Goal: Task Accomplishment & Management: Manage account settings

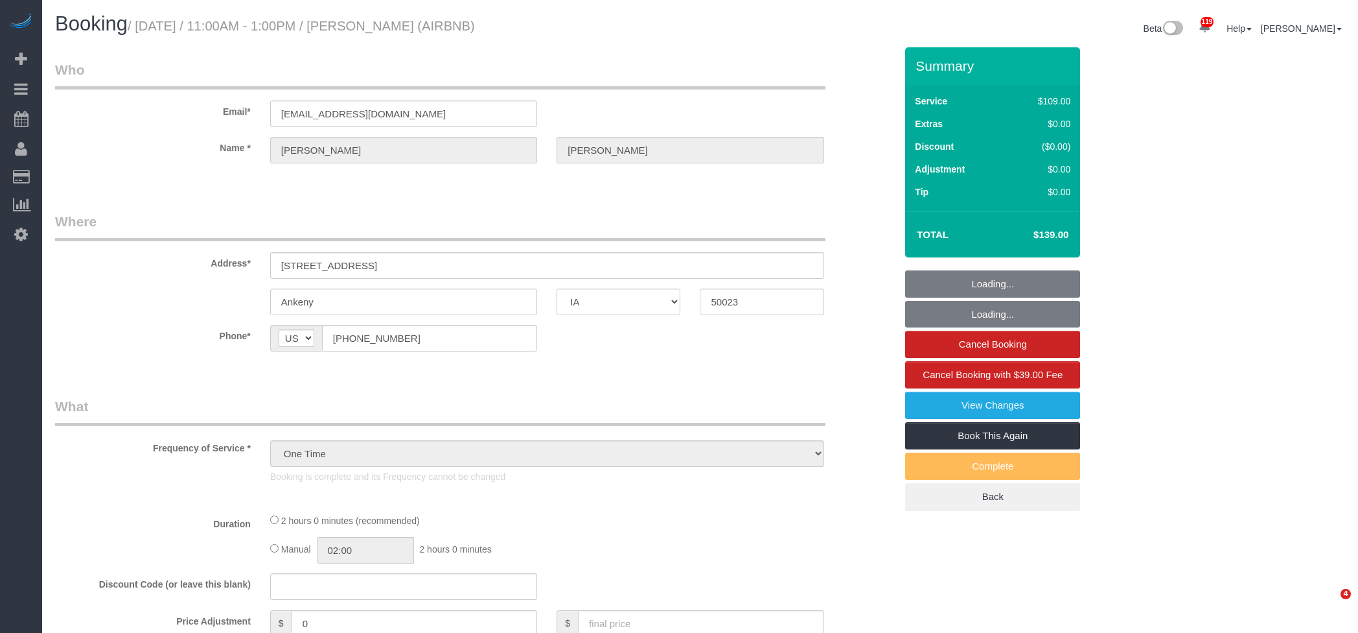
select select "IA"
select select "object:815"
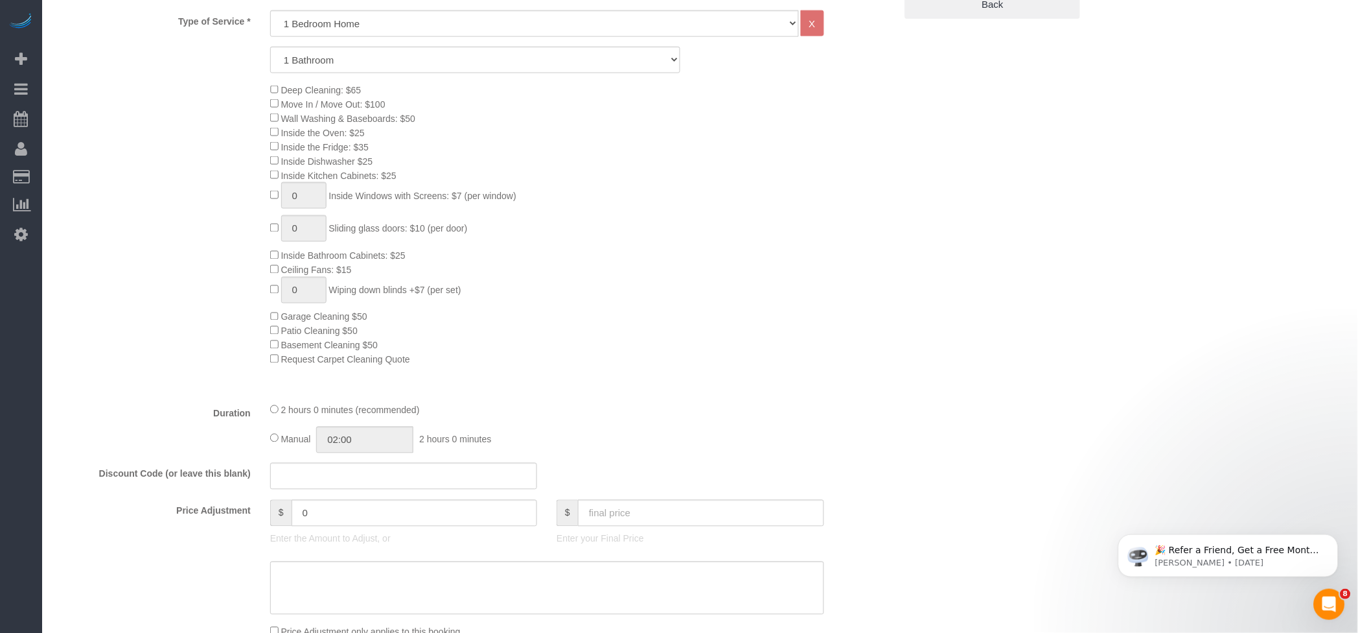
scroll to position [518, 0]
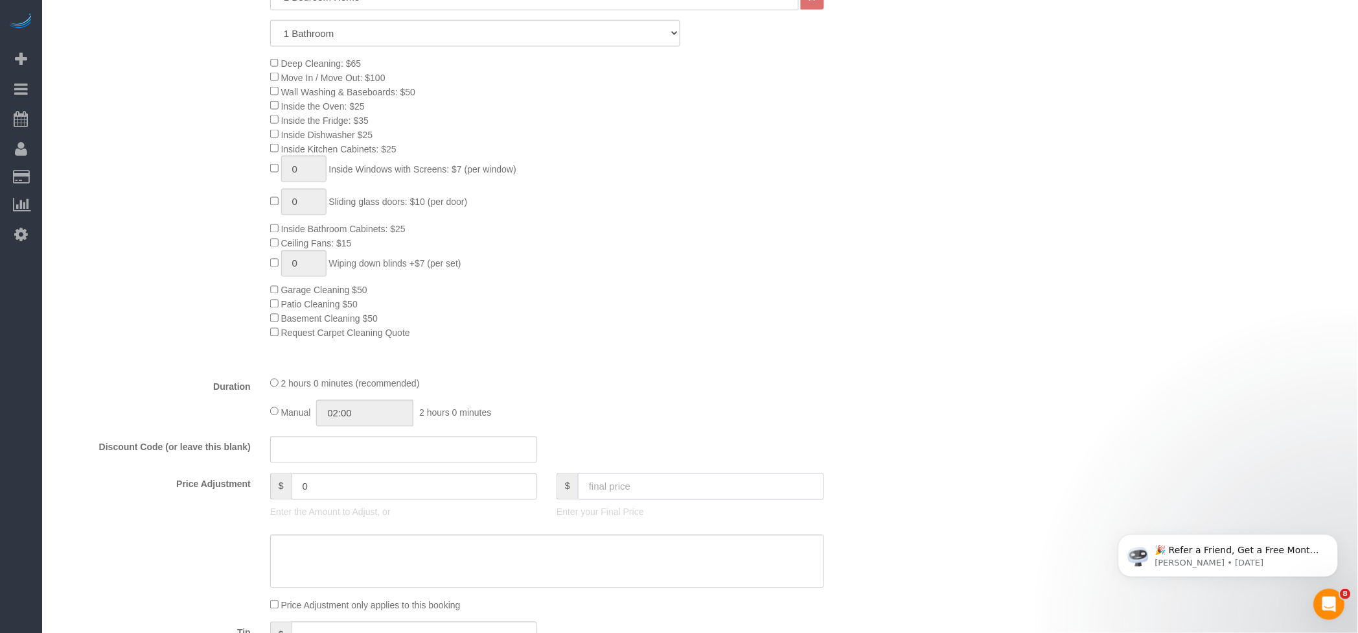
click at [677, 485] on input "text" at bounding box center [701, 486] width 246 height 27
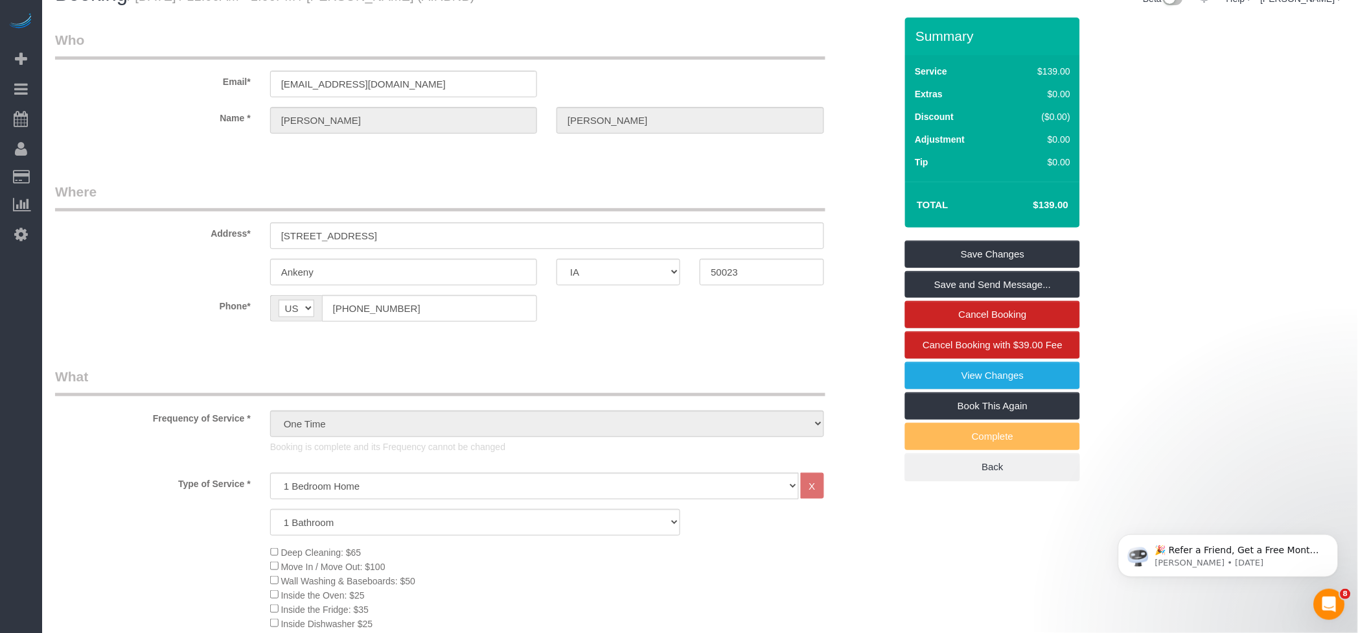
scroll to position [0, 0]
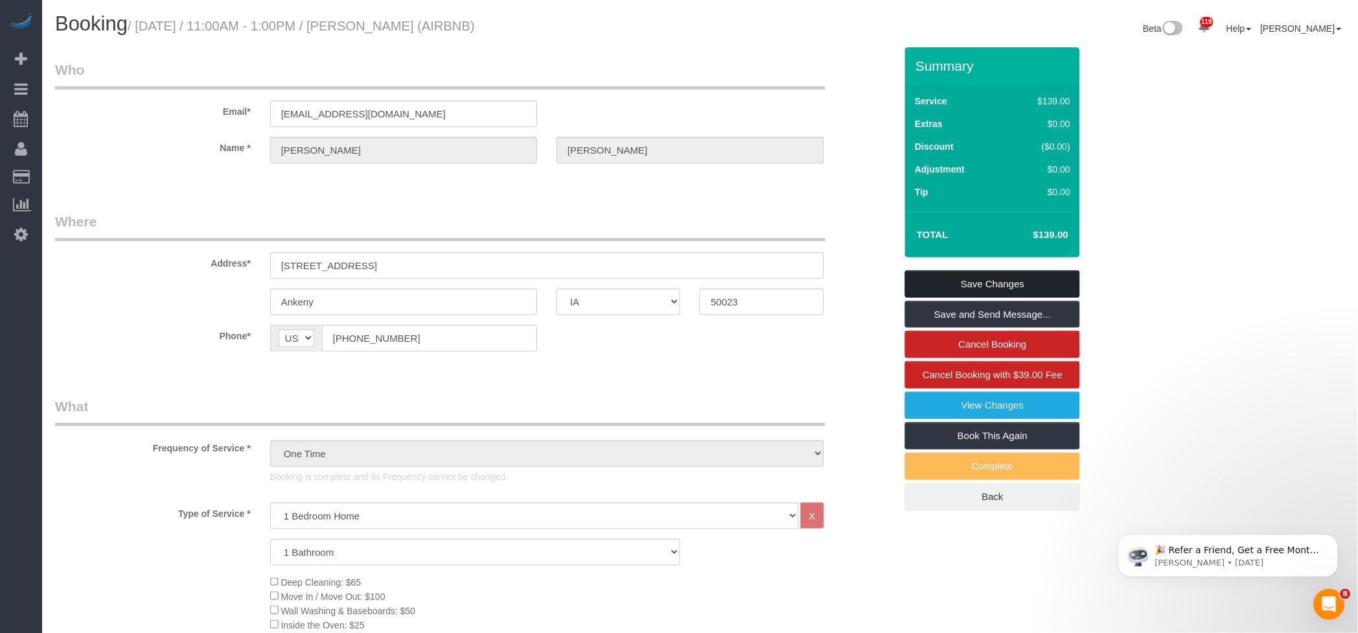
type input "160"
type input "21"
click at [1017, 279] on link "Save Changes" at bounding box center [992, 283] width 175 height 27
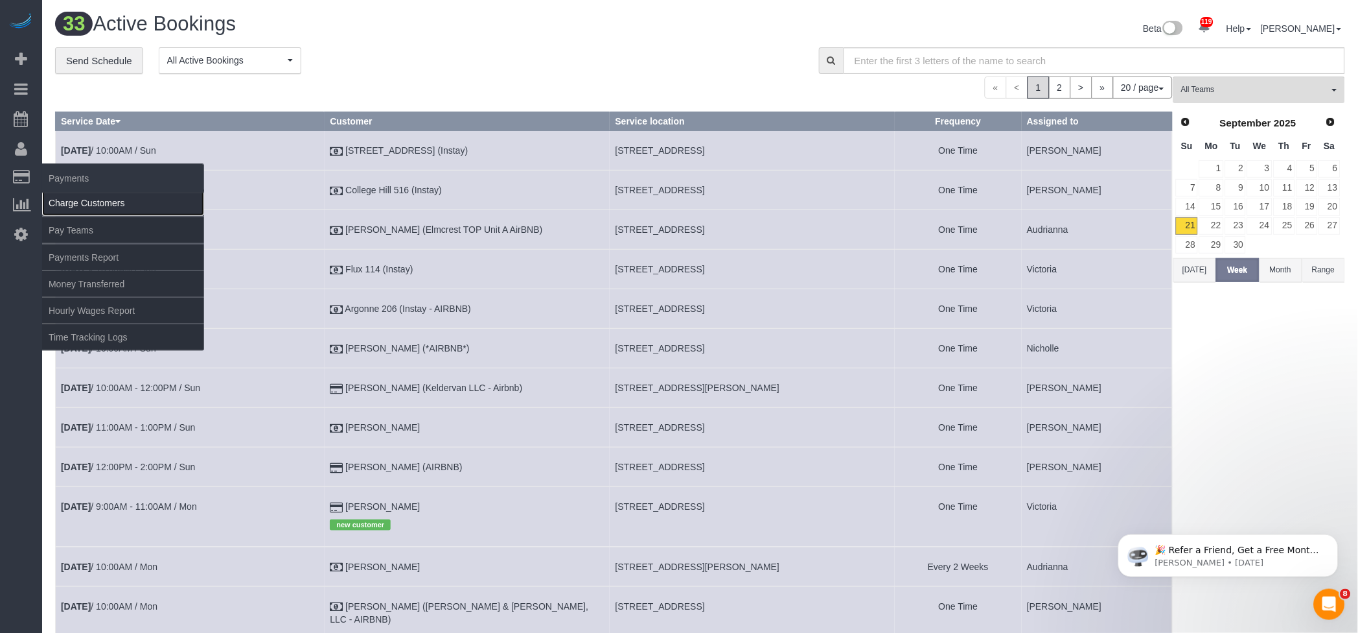
click at [97, 196] on link "Charge Customers" at bounding box center [123, 203] width 162 height 26
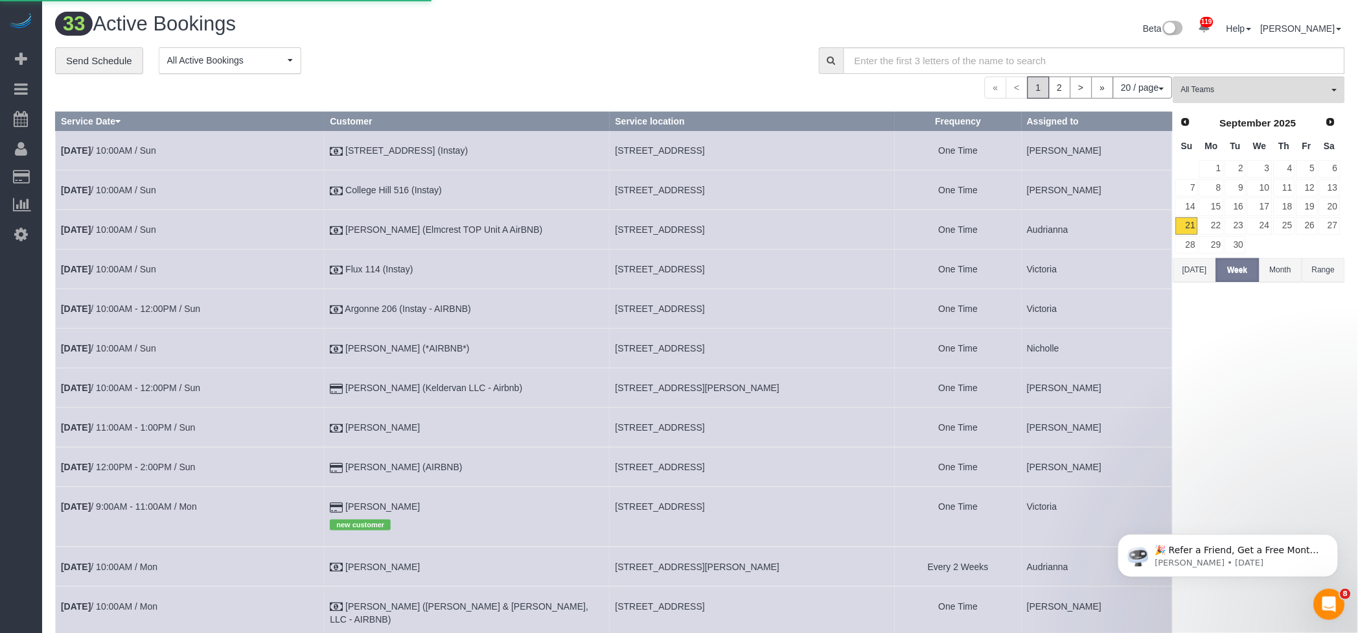
select select
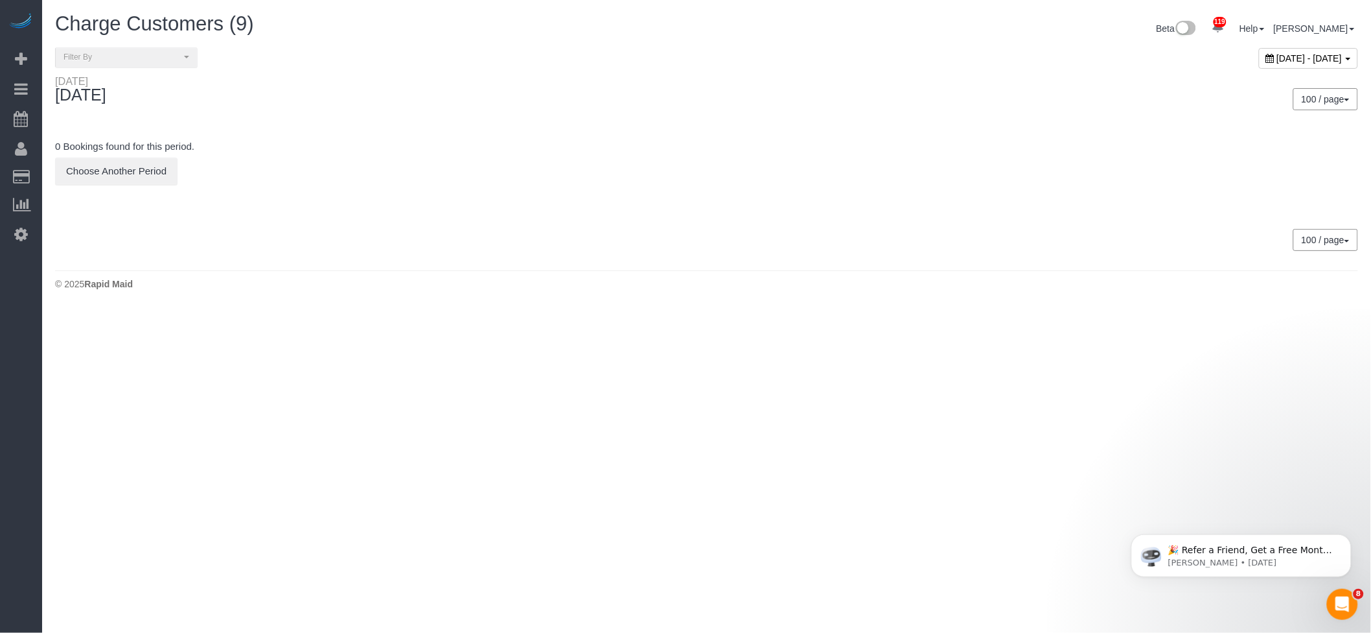
click at [1277, 55] on span "September 21, 2025 - September 21, 2025" at bounding box center [1309, 58] width 65 height 10
type input "**********"
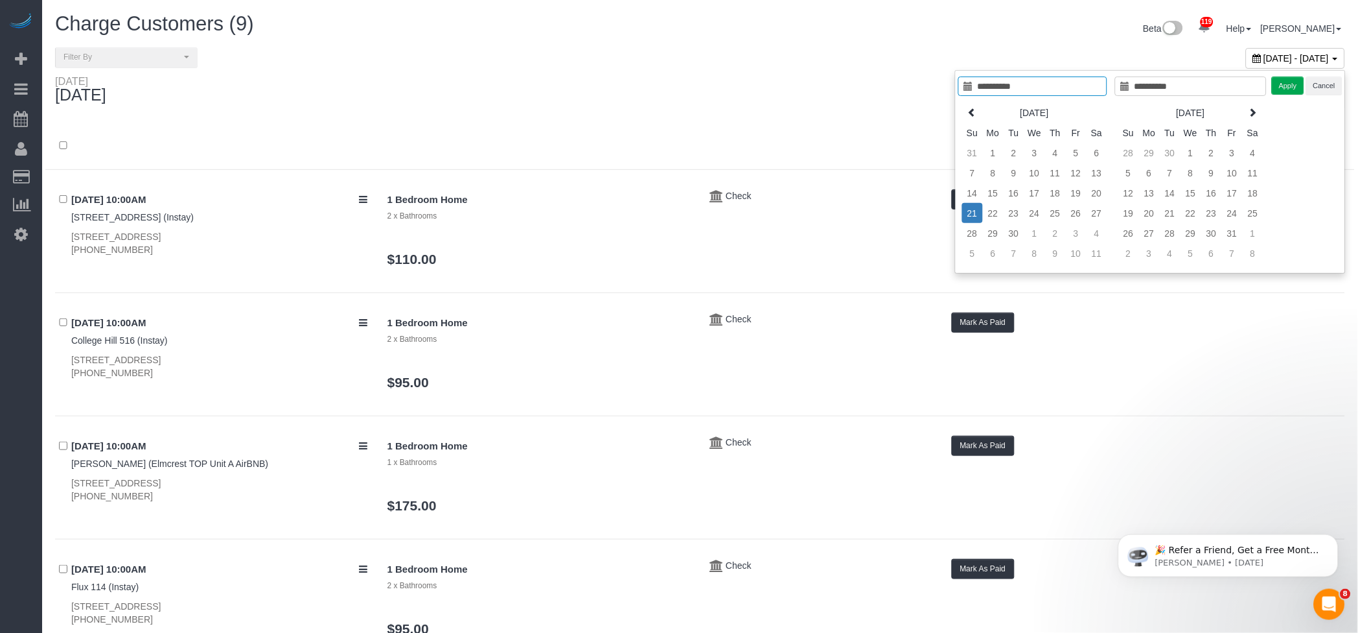
type input "**********"
click at [774, 98] on div "100 / page 10 / page 20 / page 30 / page 40 / page 50 / page 100 / page" at bounding box center [1028, 99] width 636 height 22
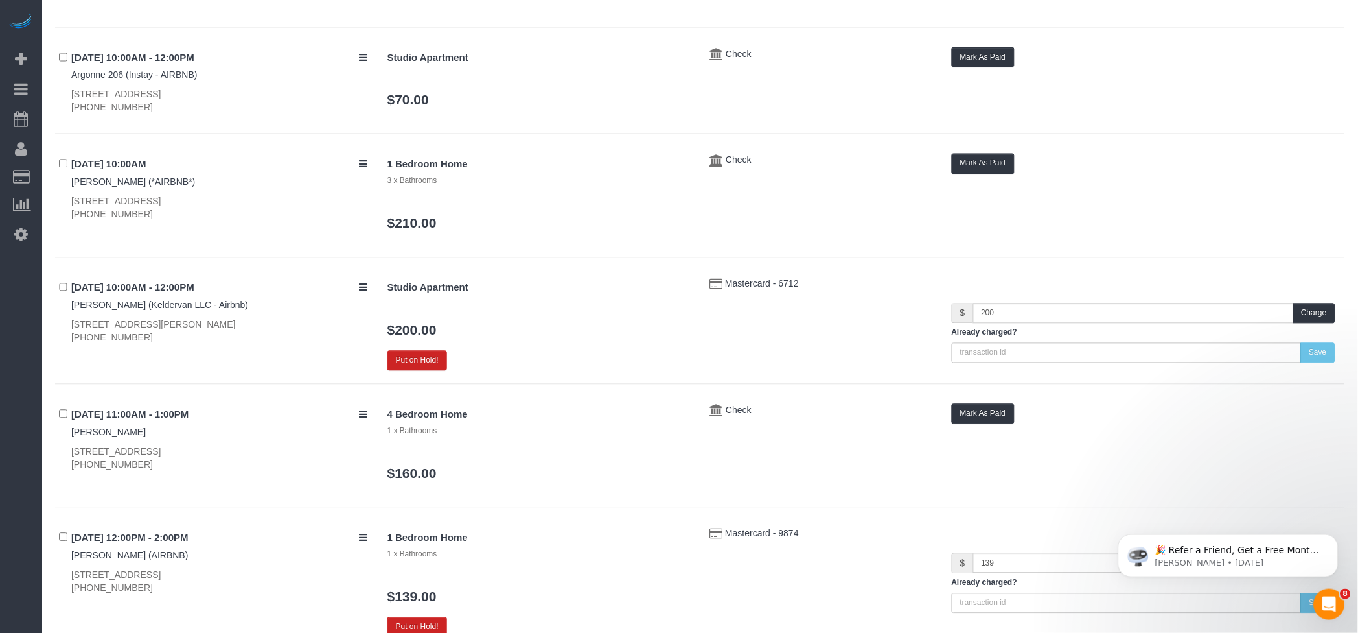
scroll to position [753, 0]
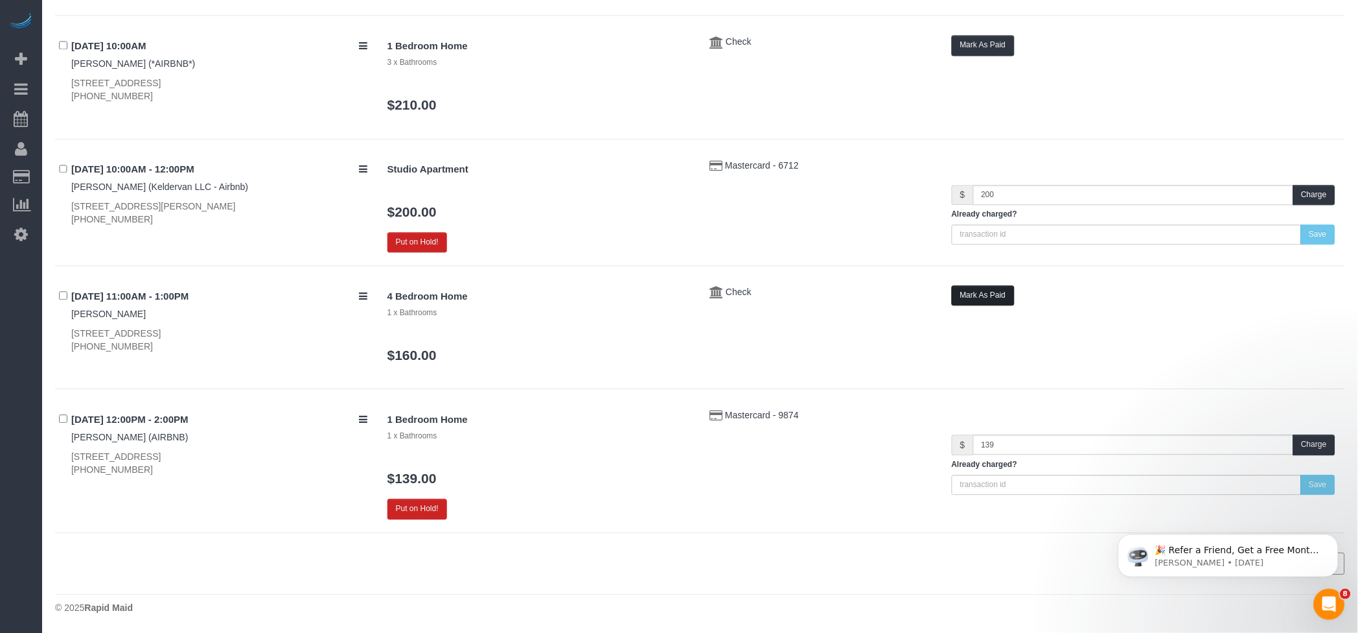
click at [995, 301] on button "Mark As Paid" at bounding box center [983, 295] width 63 height 20
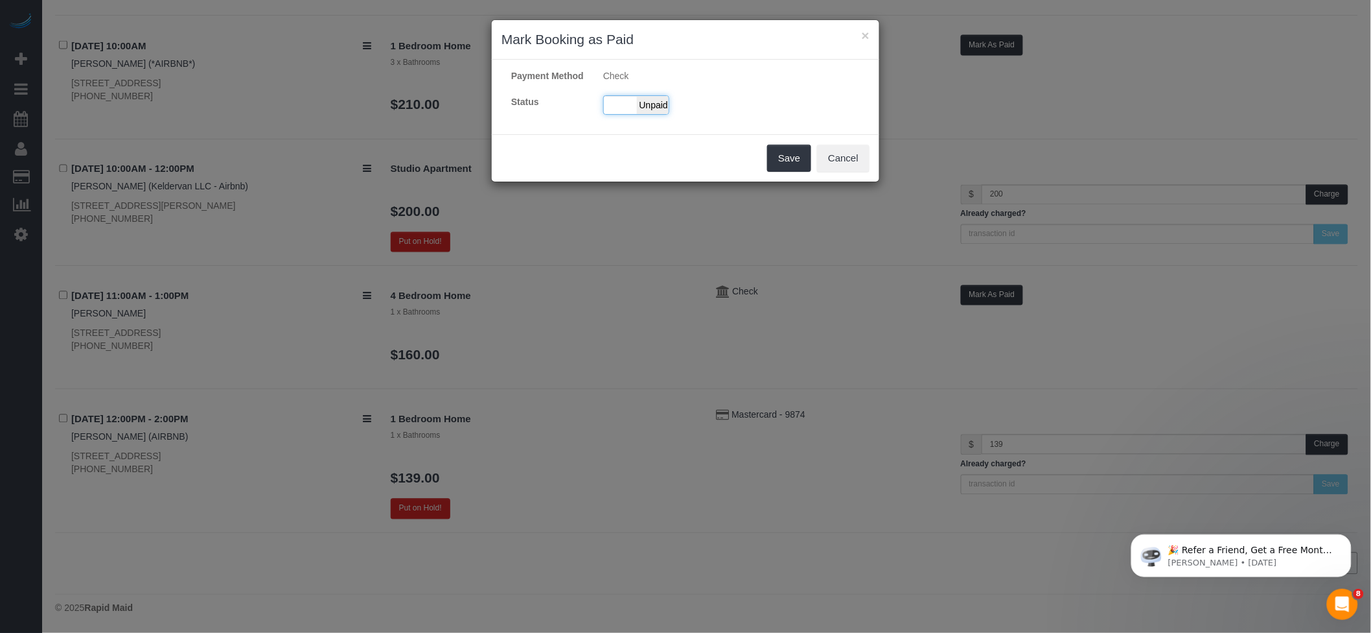
click at [642, 108] on div "Paid Unpaid" at bounding box center [636, 104] width 66 height 19
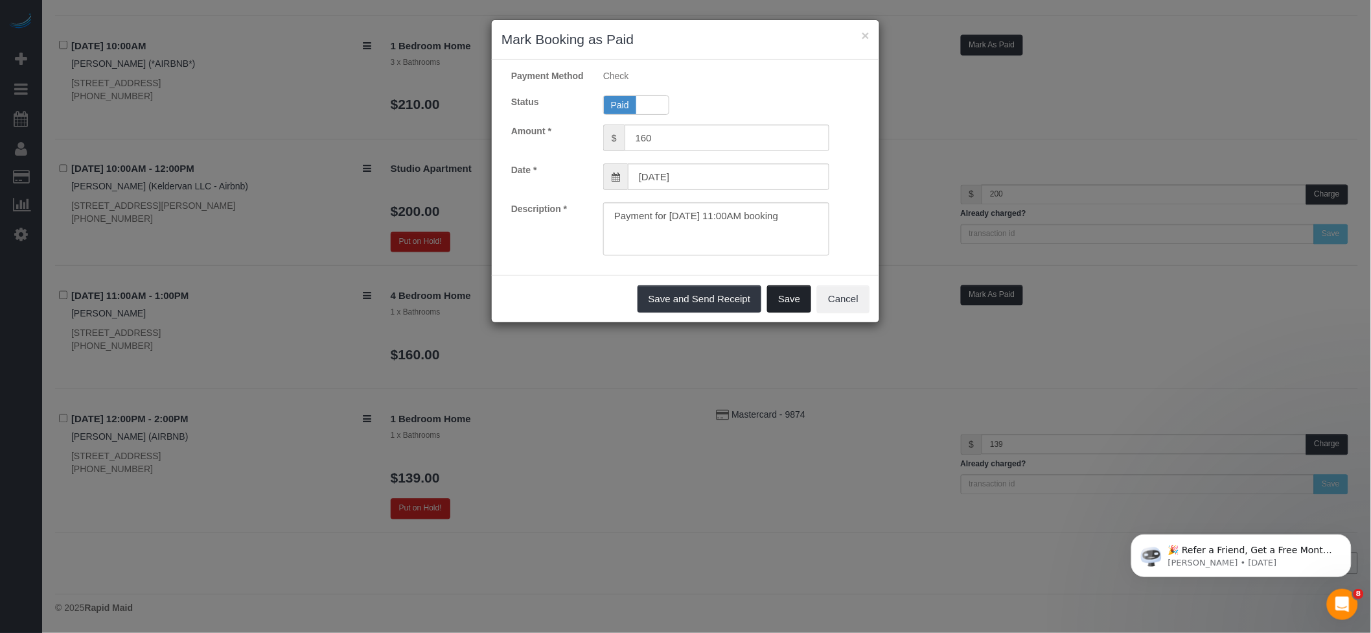
click at [789, 301] on button "Save" at bounding box center [789, 298] width 44 height 27
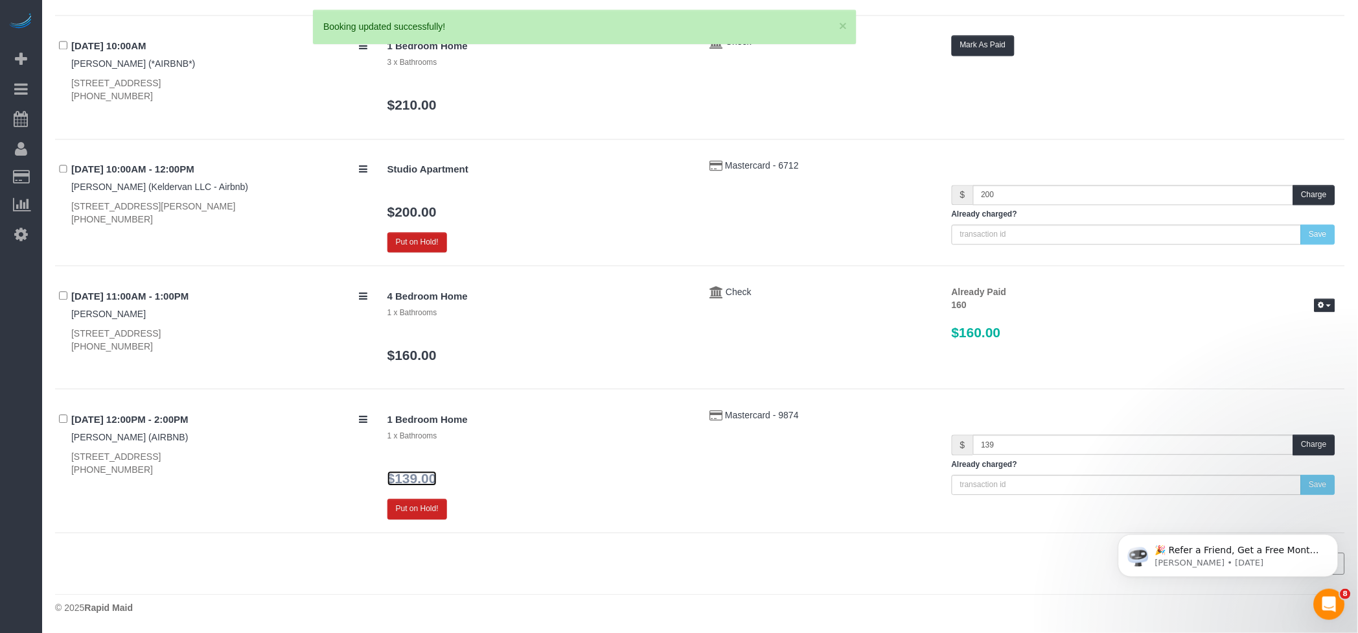
click at [409, 476] on link "$139.00" at bounding box center [412, 478] width 49 height 15
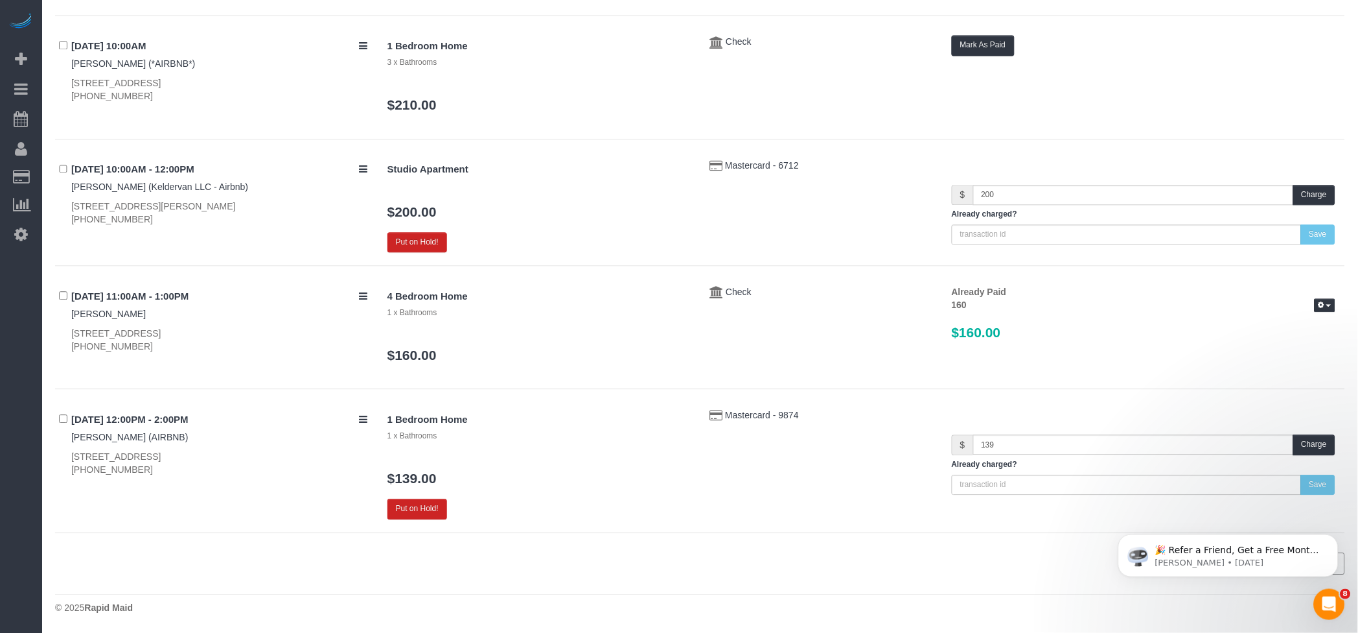
click at [636, 461] on div "1 Bedroom Home 1 x Bathrooms $139.00 Put on Hold!" at bounding box center [539, 463] width 323 height 110
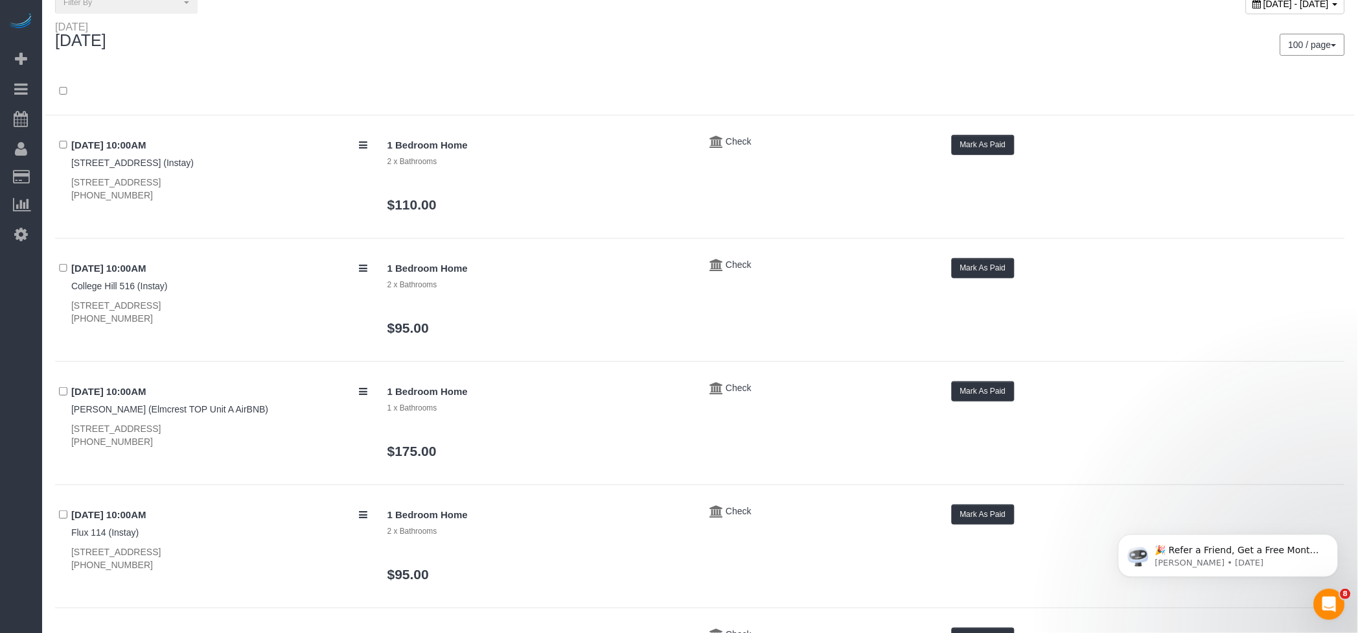
scroll to position [0, 0]
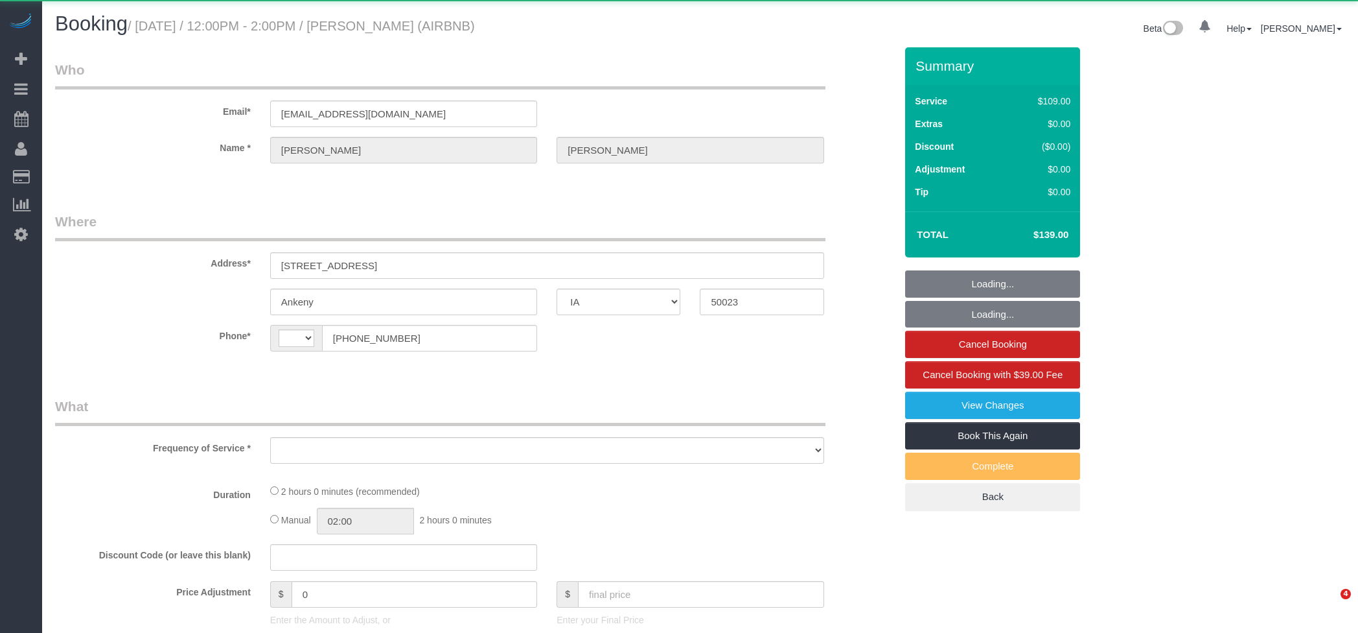
select select "IA"
select select "object:556"
select select "string:fspay-ac2162be-742f-42f6-bd8e-a6e75378b8f3"
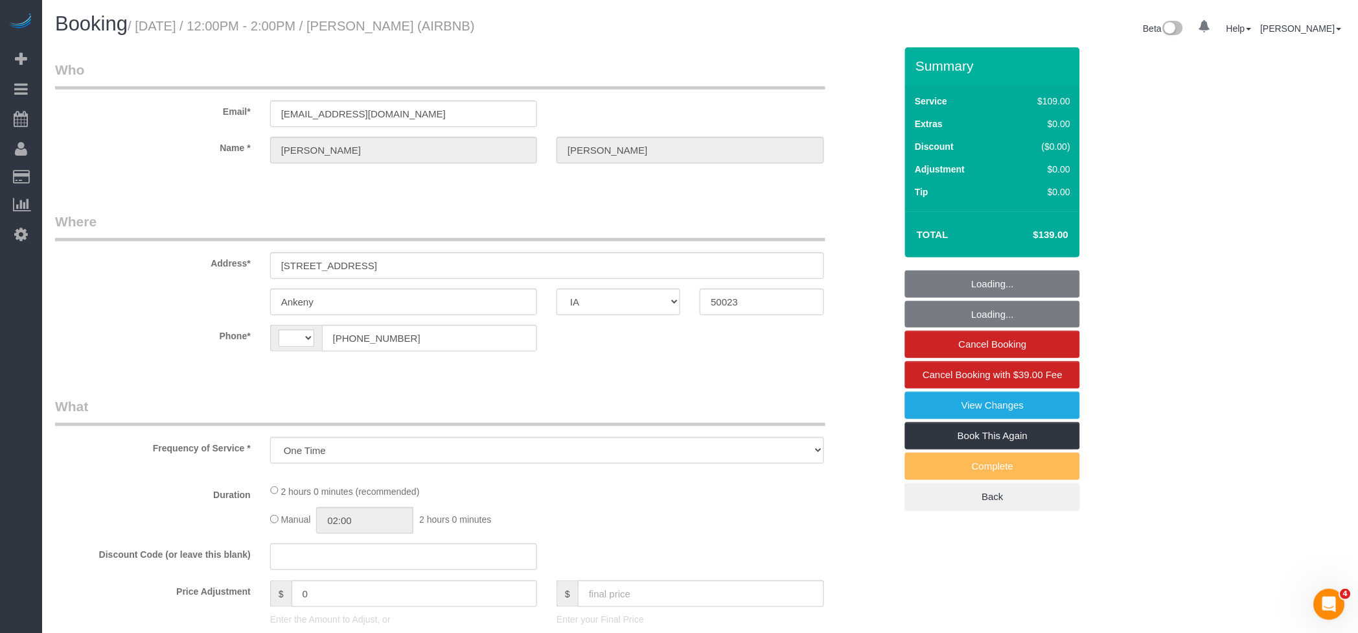
select select "string:[GEOGRAPHIC_DATA]"
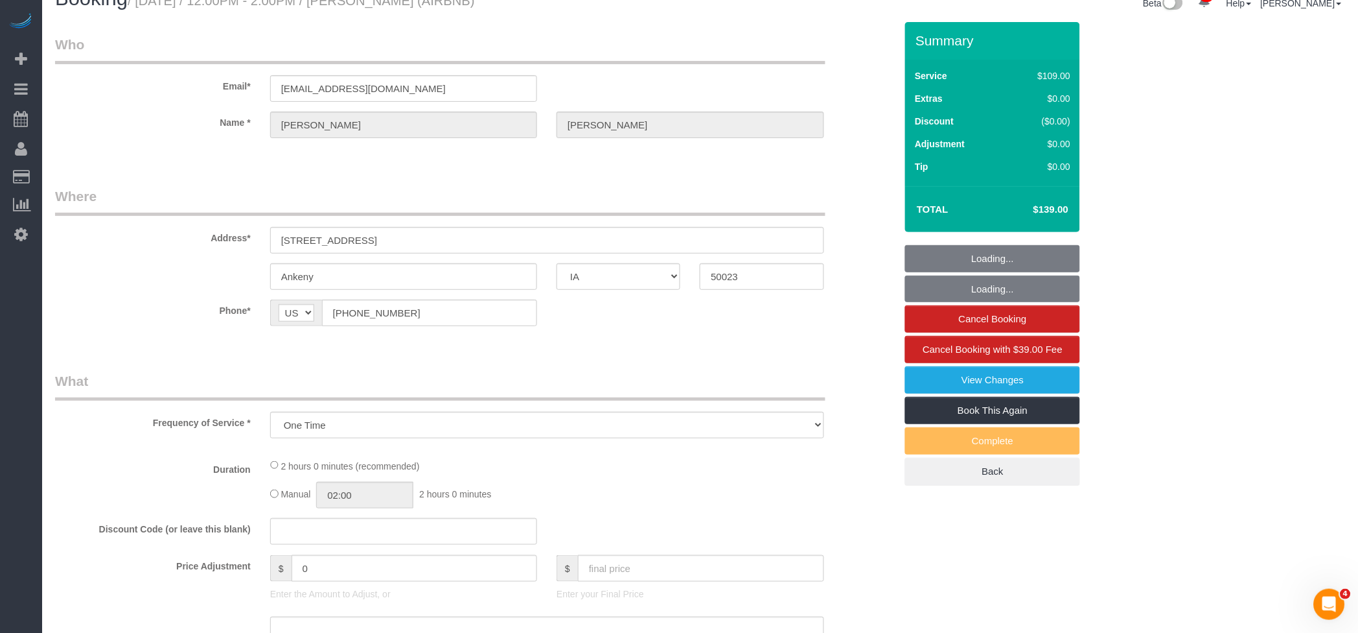
select select "spot1"
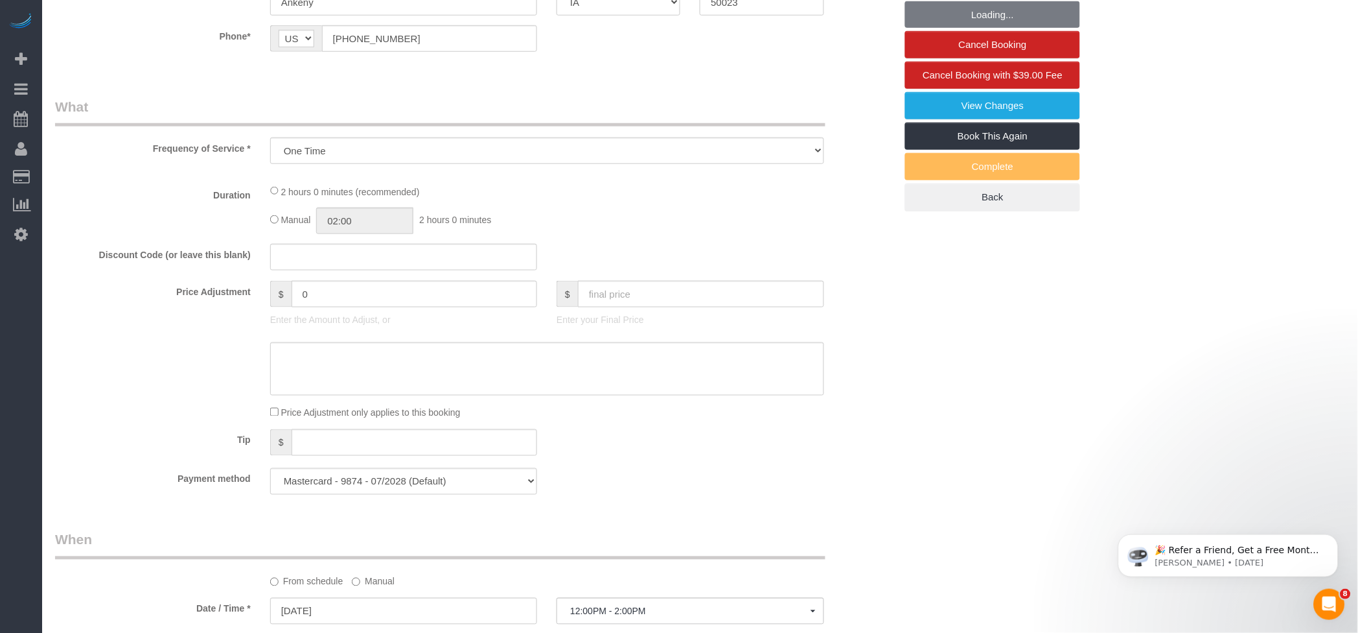
select select "object:876"
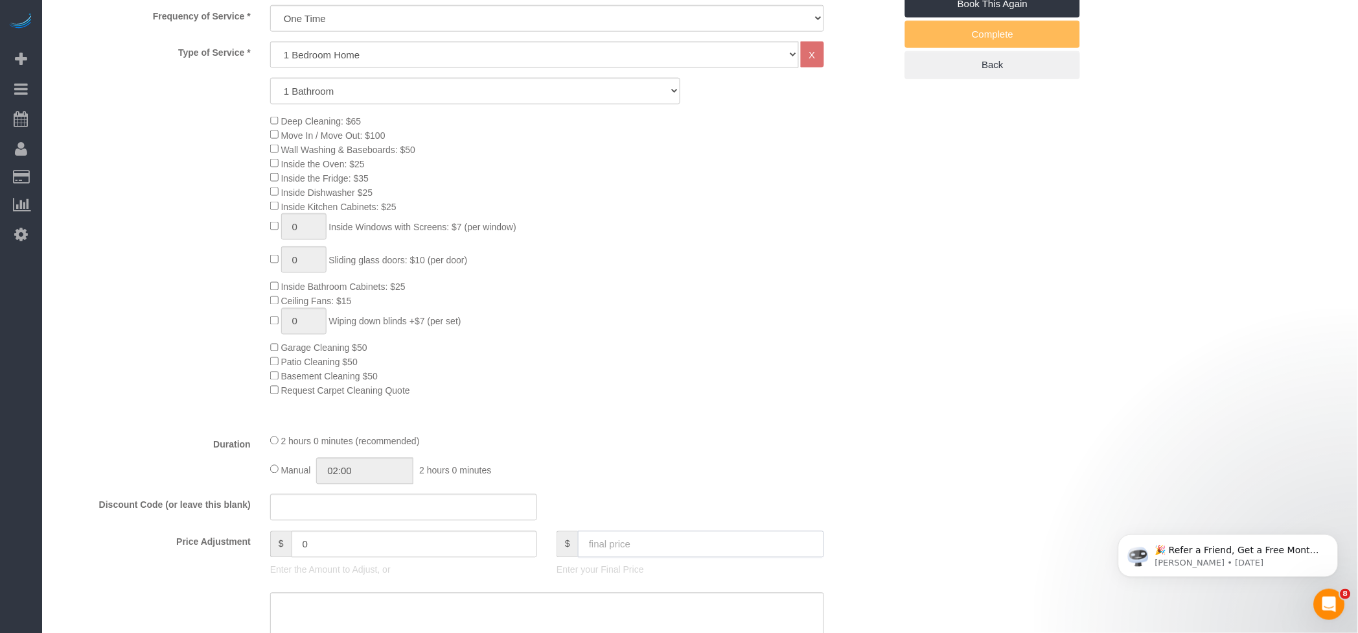
click at [691, 550] on input "text" at bounding box center [701, 544] width 246 height 27
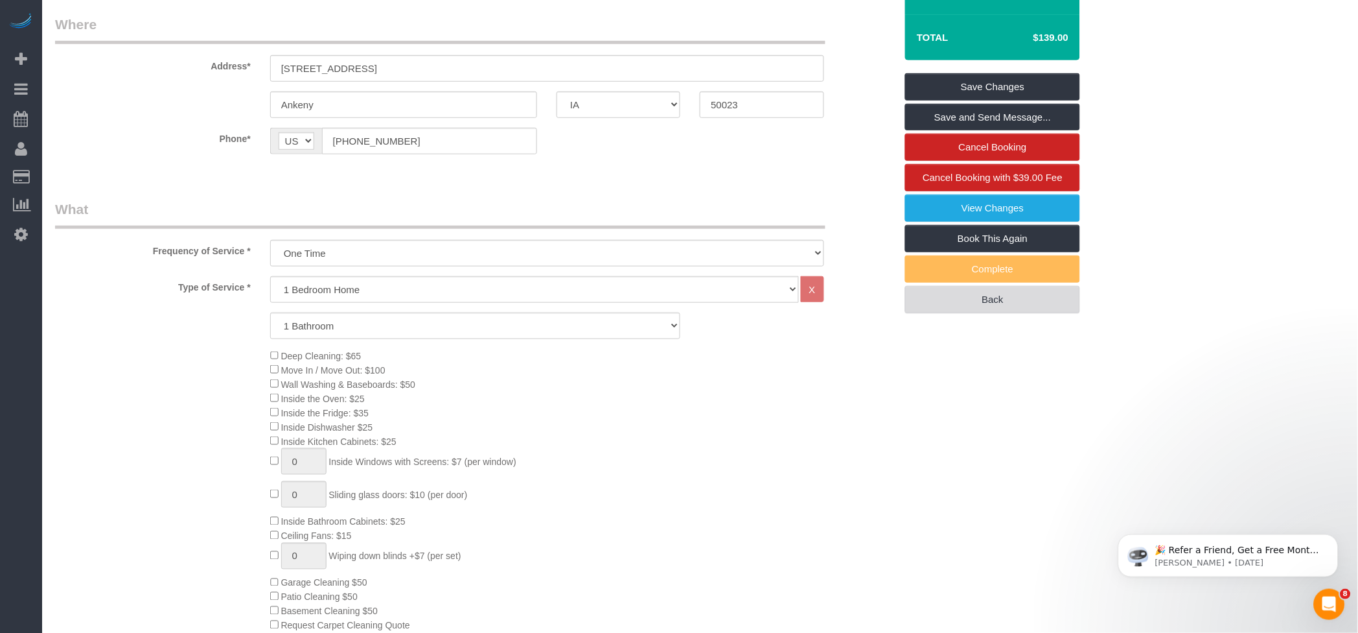
scroll to position [0, 0]
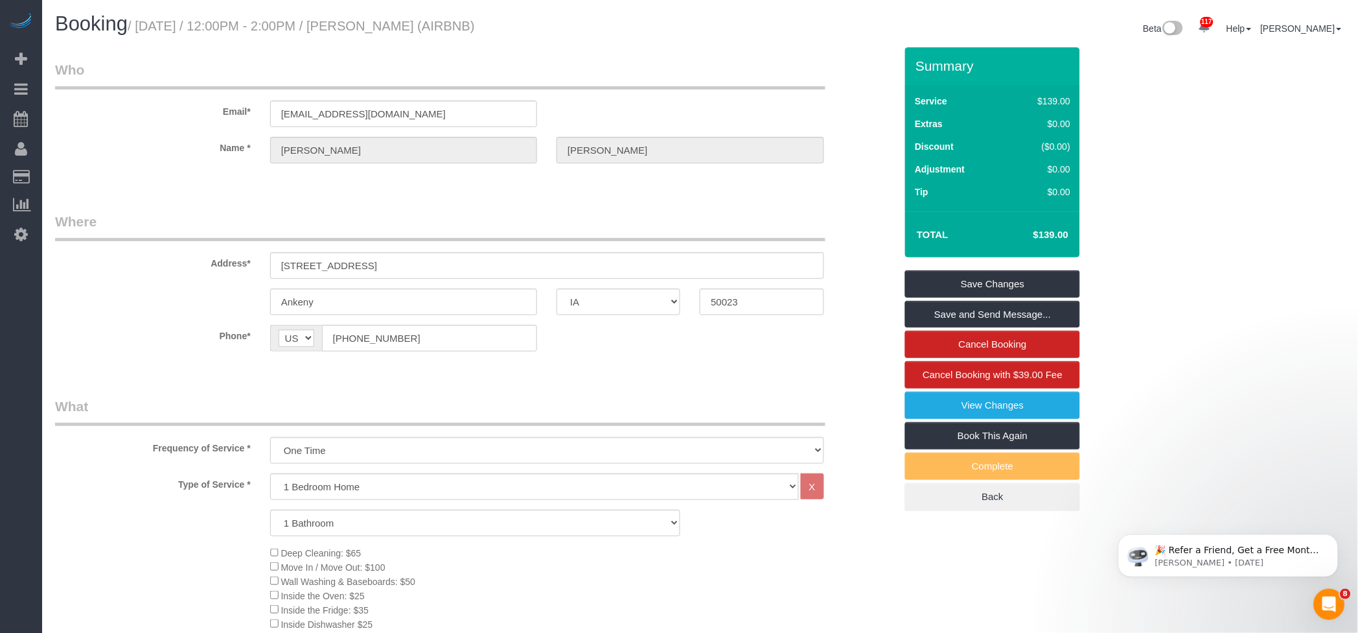
type input "160"
click at [1210, 294] on div "Summary Service $139.00 Extras $0.00 Discount ($0.00) Adjustment $0.00 Tip $0.00" at bounding box center [1057, 291] width 323 height 489
type input "21"
click at [949, 279] on link "Save Changes" at bounding box center [992, 283] width 175 height 27
